Goal: Use online tool/utility: Utilize a website feature to perform a specific function

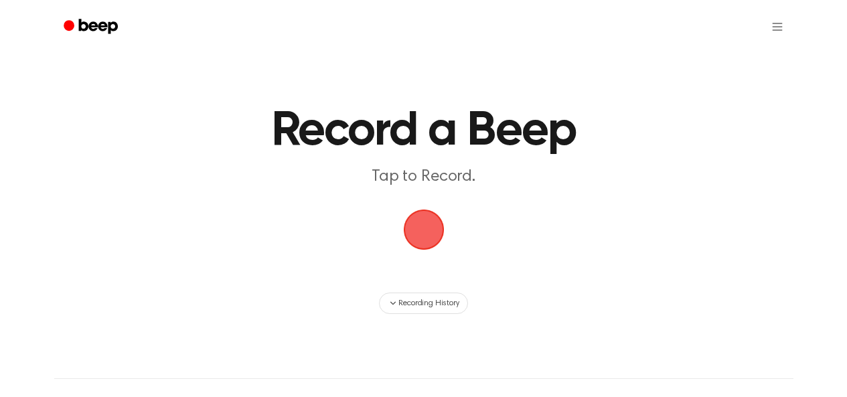
click at [437, 236] on span "button" at bounding box center [424, 230] width 38 height 38
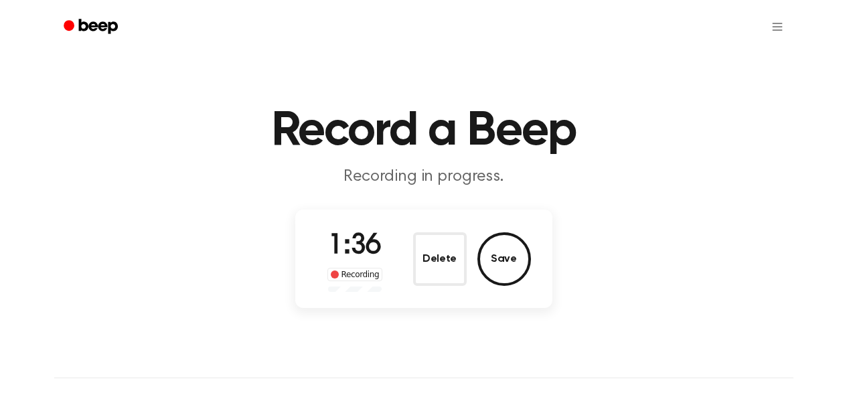
click at [520, 258] on button "Save" at bounding box center [505, 259] width 54 height 54
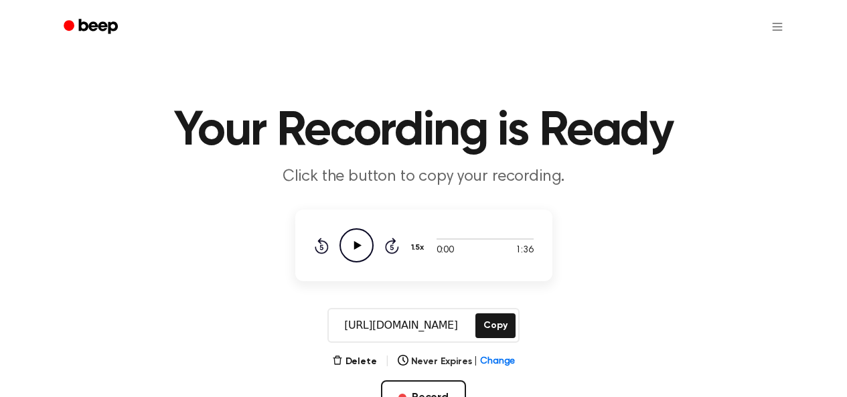
click at [497, 319] on button "Copy" at bounding box center [496, 325] width 40 height 25
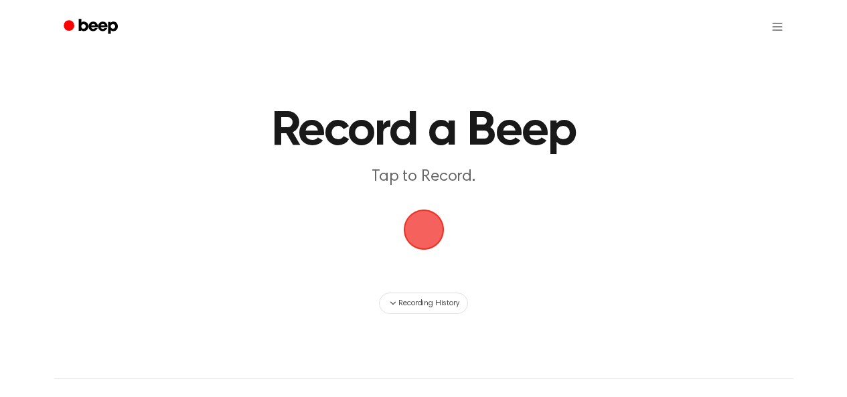
click at [432, 241] on span "button" at bounding box center [424, 230] width 48 height 48
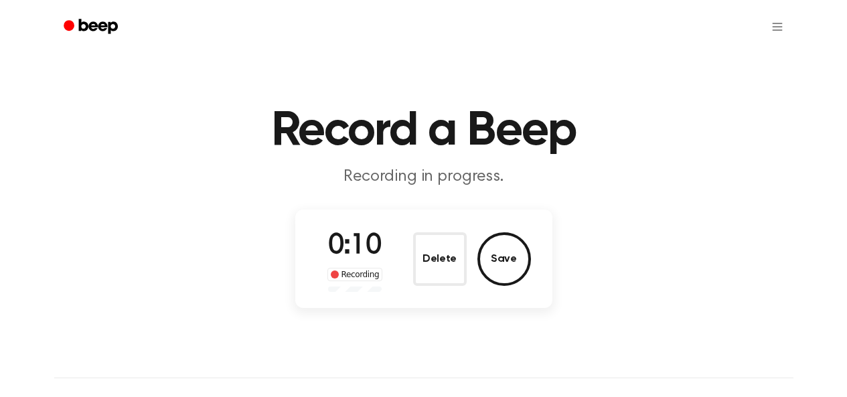
click at [437, 248] on button "Delete" at bounding box center [440, 259] width 54 height 54
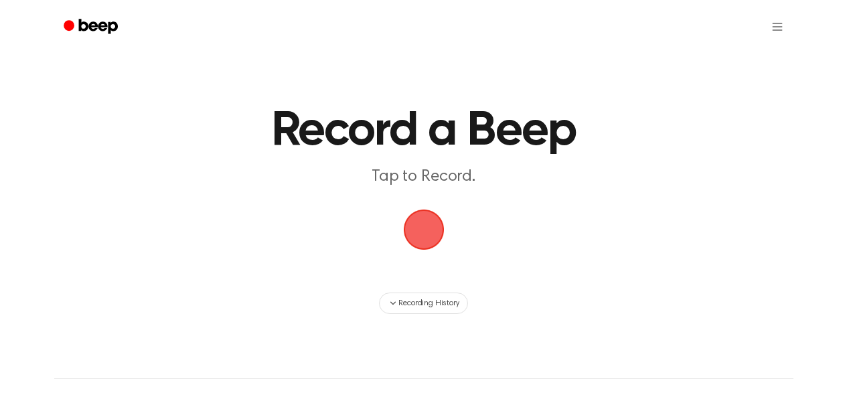
click at [423, 224] on span "button" at bounding box center [423, 230] width 41 height 41
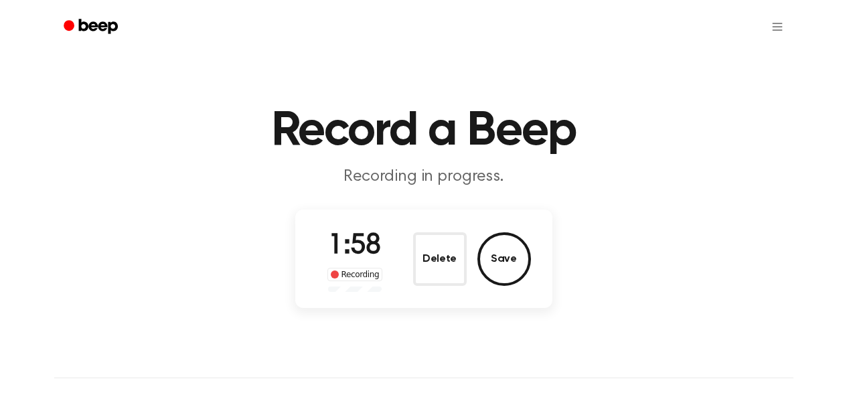
click at [509, 259] on button "Save" at bounding box center [505, 259] width 54 height 54
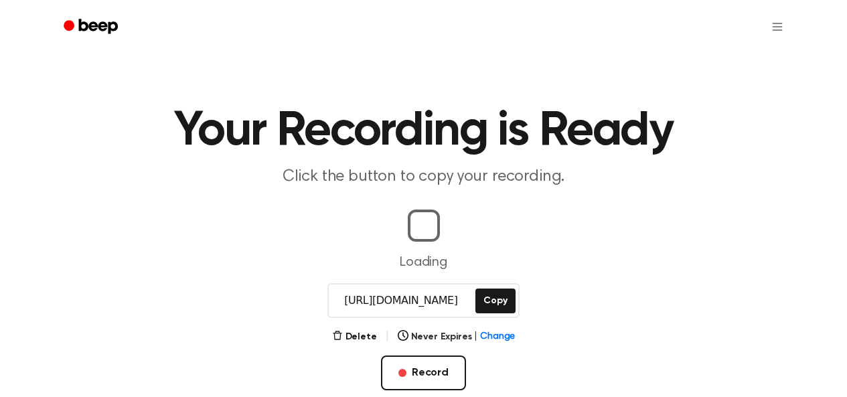
click at [491, 301] on button "Copy" at bounding box center [496, 301] width 40 height 25
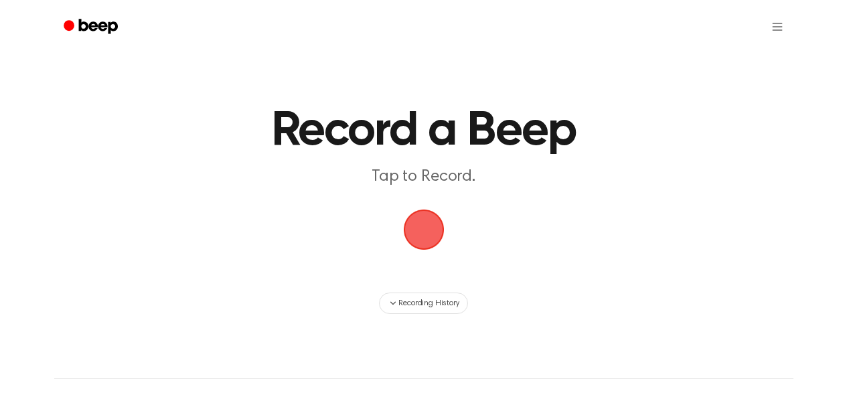
click at [432, 228] on span "button" at bounding box center [424, 230] width 38 height 38
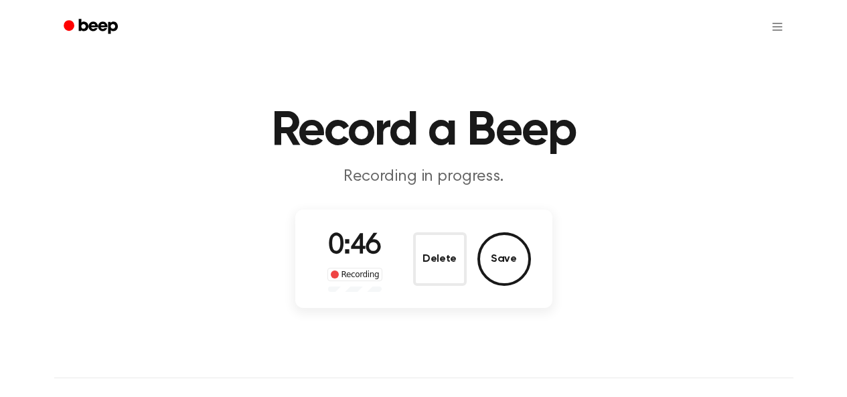
click at [504, 266] on button "Save" at bounding box center [505, 259] width 54 height 54
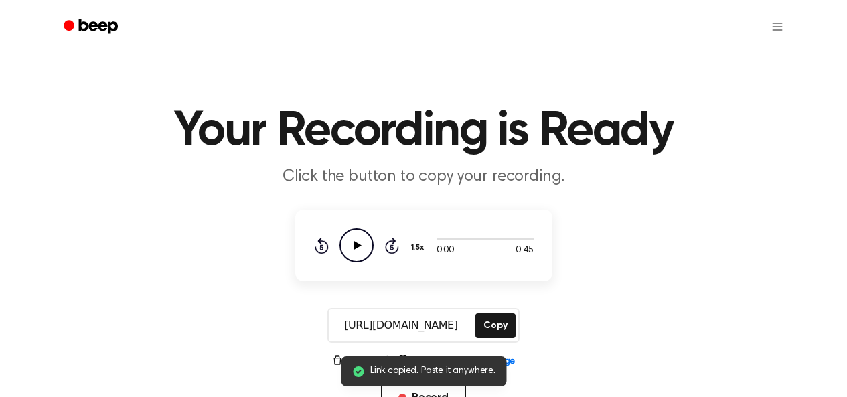
click at [490, 304] on main "Link copied. Paste it anywhere. Your Recording is Ready Click the button to cop…" at bounding box center [423, 245] width 847 height 490
click at [492, 321] on button "Copy" at bounding box center [496, 325] width 40 height 25
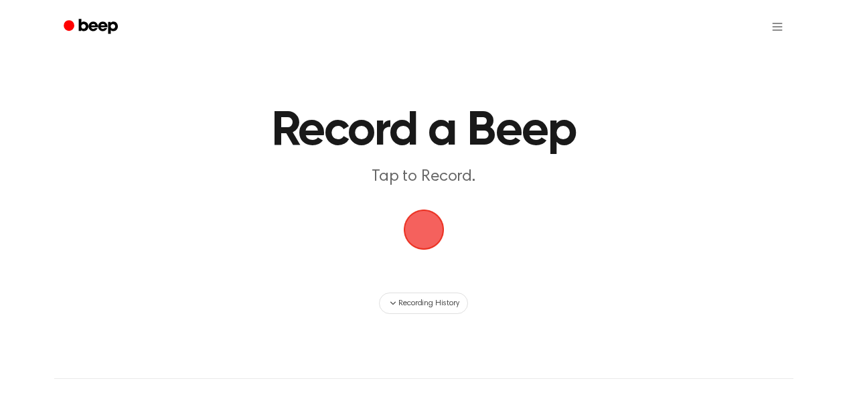
click at [423, 228] on span "button" at bounding box center [424, 229] width 55 height 55
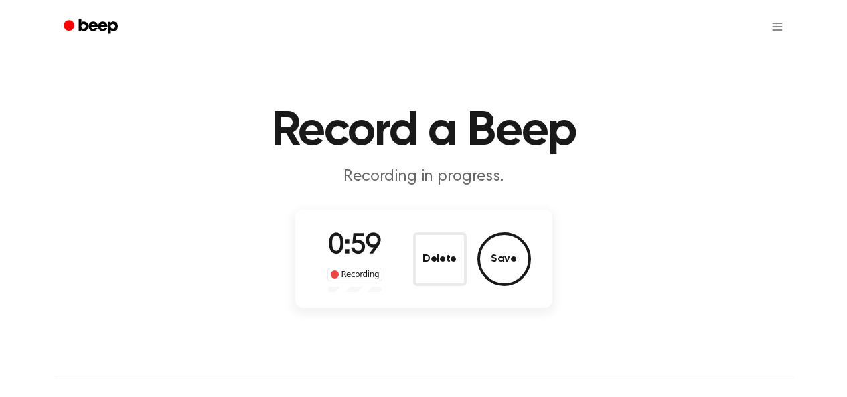
click at [501, 267] on button "Save" at bounding box center [505, 259] width 54 height 54
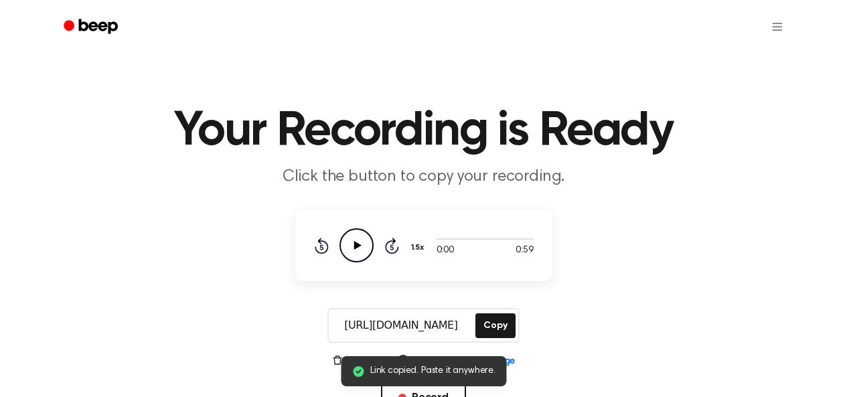
click at [493, 321] on button "Copy" at bounding box center [496, 325] width 40 height 25
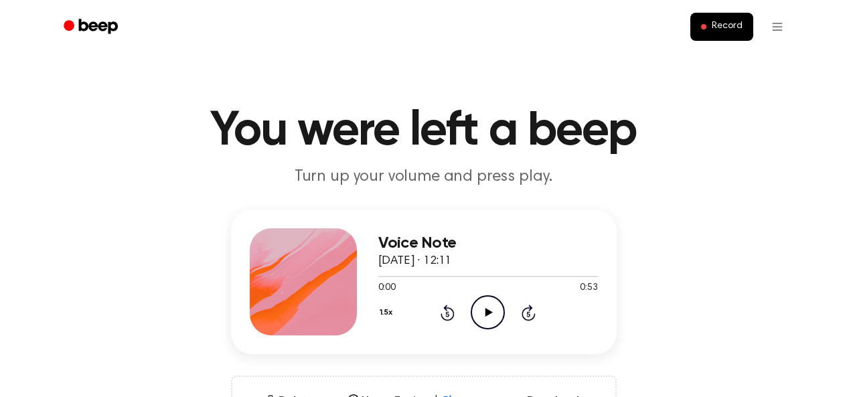
click at [490, 316] on icon "Play Audio" at bounding box center [488, 312] width 34 height 34
click at [489, 311] on icon at bounding box center [488, 312] width 6 height 9
